Goal: Entertainment & Leisure: Consume media (video, audio)

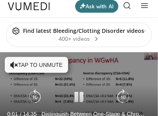
scroll to position [10, 0]
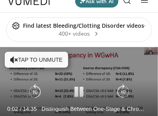
click at [51, 59] on button "Tap to unmute" at bounding box center [36, 60] width 63 height 16
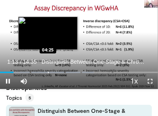
scroll to position [94, 0]
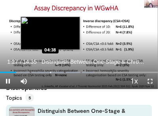
click at [51, 71] on div "Loaded : 59.39% 01:27 04:38" at bounding box center [79, 70] width 158 height 8
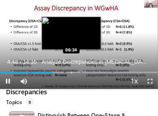
scroll to position [90, 0]
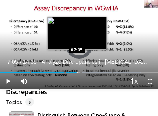
click at [77, 71] on div "Loaded : 89.10% 07:05 07:05" at bounding box center [79, 70] width 158 height 8
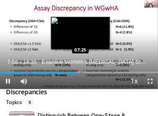
scroll to position [90, 0]
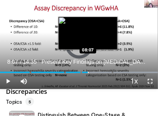
click at [88, 72] on div "Progress Bar" at bounding box center [88, 73] width 1 height 2
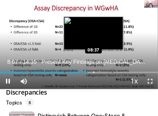
scroll to position [89, 0]
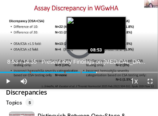
click at [96, 73] on div "Progress Bar" at bounding box center [96, 73] width 1 height 2
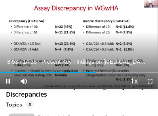
scroll to position [87, 0]
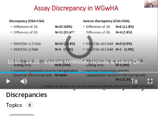
click at [0, 0] on div "Progress Bar" at bounding box center [0, 0] width 0 height 0
